Goal: Book appointment/travel/reservation

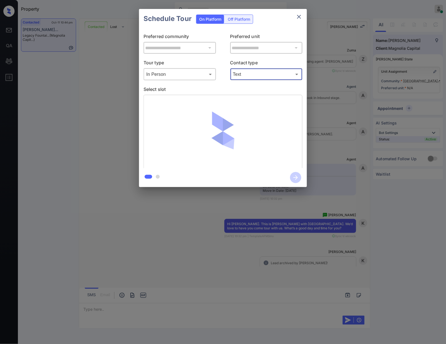
scroll to position [284, 0]
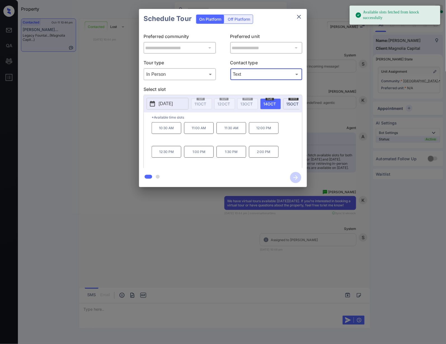
click at [173, 105] on p "[DATE]" at bounding box center [166, 104] width 14 height 7
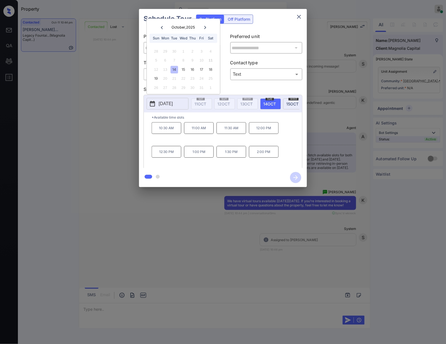
click at [249, 249] on div at bounding box center [223, 172] width 446 height 344
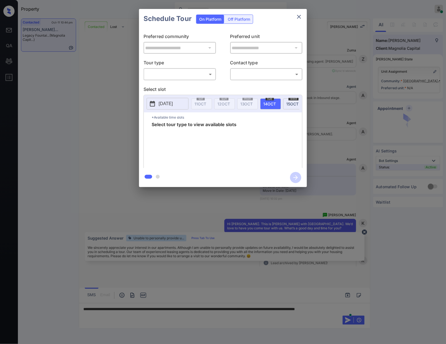
scroll to position [284, 0]
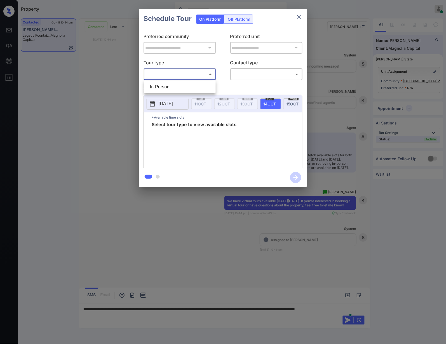
click at [188, 72] on body "Property Caroline Dacanay Online Set yourself offline Set yourself on break Pro…" at bounding box center [223, 172] width 446 height 344
click at [185, 89] on li "In Person" at bounding box center [180, 87] width 69 height 10
type input "********"
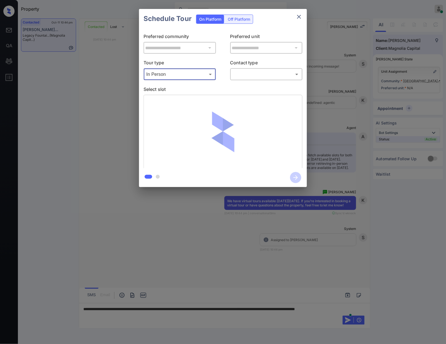
click at [250, 79] on body "Property Caroline Dacanay Online Set yourself offline Set yourself on break Pro…" at bounding box center [223, 172] width 446 height 344
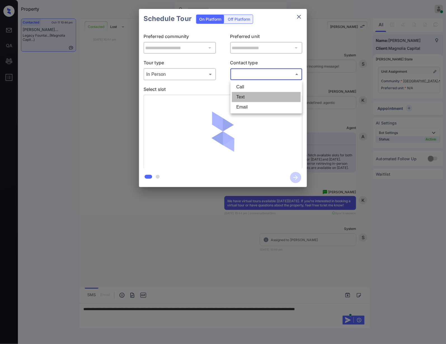
click at [243, 101] on li "Text" at bounding box center [266, 97] width 69 height 10
type input "****"
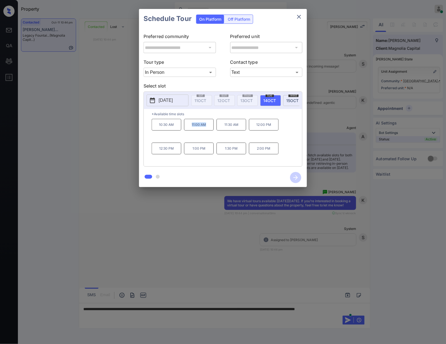
drag, startPoint x: 188, startPoint y: 134, endPoint x: 212, endPoint y: 143, distance: 25.3
click at [212, 143] on div "10:30 AM 11:00 AM 11:30 AM 12:00 PM 12:30 PM 1:00 PM 1:30 PM 2:00 PM" at bounding box center [227, 141] width 151 height 45
copy p "11:00 AM"
drag, startPoint x: 209, startPoint y: 156, endPoint x: 190, endPoint y: 155, distance: 18.8
click at [190, 155] on p "1:00 PM" at bounding box center [199, 149] width 30 height 12
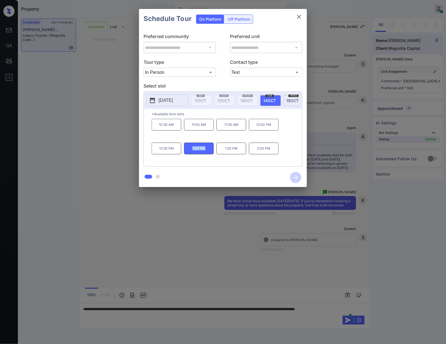
copy p "1:00 PM"
drag, startPoint x: 272, startPoint y: 159, endPoint x: 255, endPoint y: 157, distance: 16.9
click at [255, 155] on p "2:00 PM" at bounding box center [264, 149] width 30 height 12
copy p "2:00 PM"
click at [160, 318] on div at bounding box center [223, 172] width 446 height 344
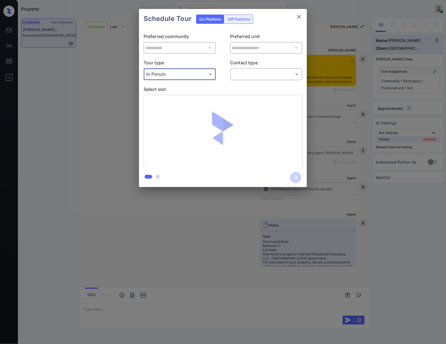
scroll to position [522, 0]
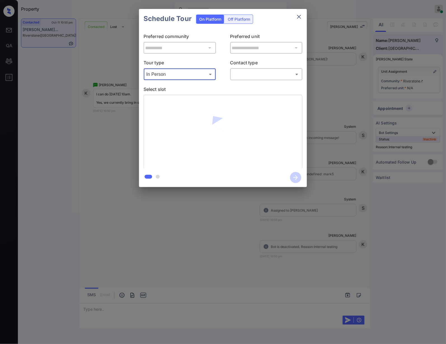
click at [246, 76] on body "Property Caroline Dacanay Online Set yourself offline Set yourself on break Pro…" at bounding box center [223, 172] width 446 height 344
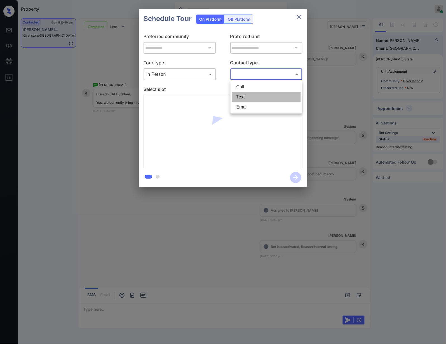
click at [243, 100] on li "Text" at bounding box center [266, 97] width 69 height 10
type input "****"
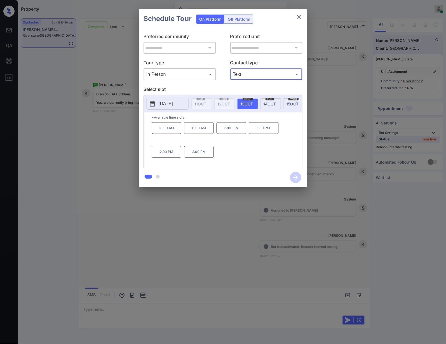
click at [243, 245] on div at bounding box center [223, 172] width 446 height 344
